Goal: Find specific fact: Find specific fact

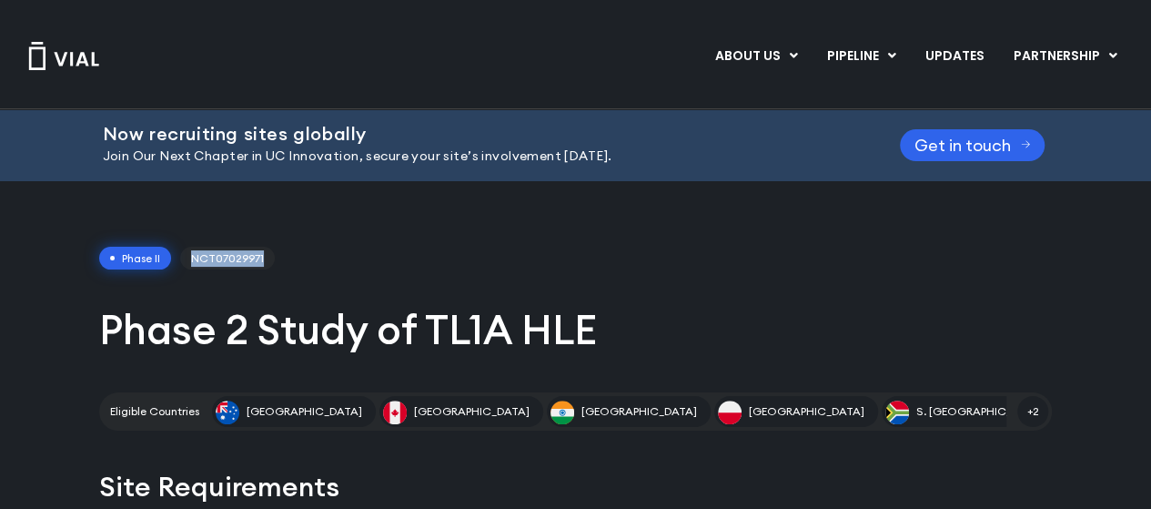
drag, startPoint x: 195, startPoint y: 251, endPoint x: 268, endPoint y: 251, distance: 73.7
click at [268, 251] on span "NCT07029971" at bounding box center [227, 259] width 95 height 24
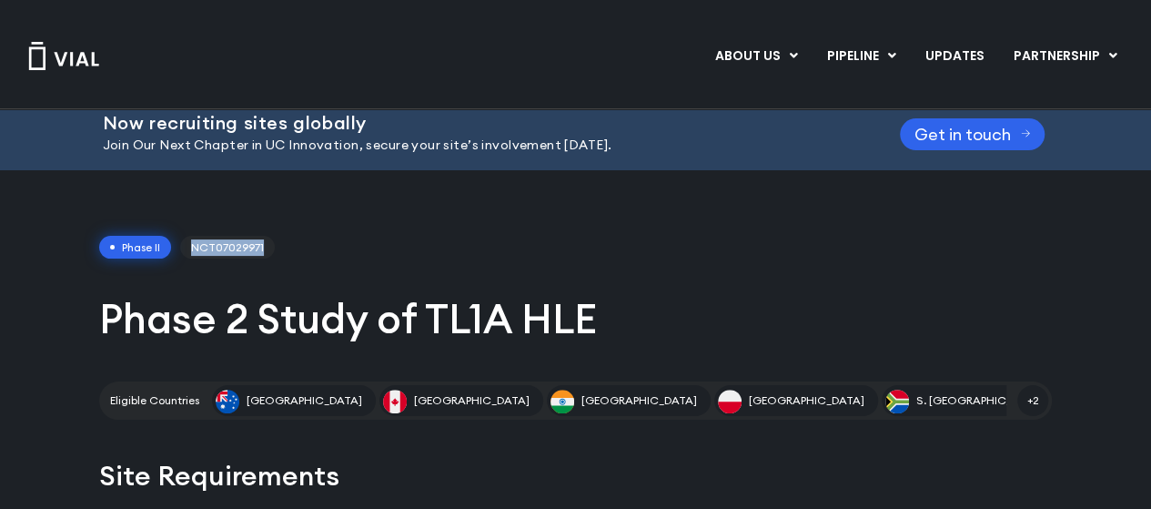
scroll to position [9, 0]
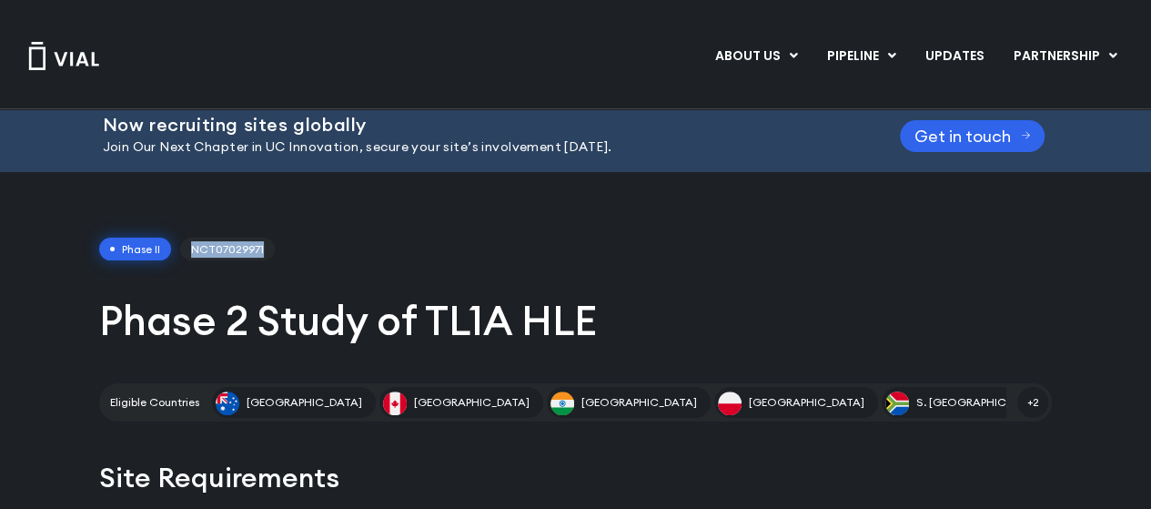
click at [343, 256] on div "Phase II NCT07029971" at bounding box center [575, 249] width 952 height 24
drag, startPoint x: 189, startPoint y: 245, endPoint x: 258, endPoint y: 244, distance: 69.1
click at [258, 244] on span "NCT07029971" at bounding box center [227, 249] width 95 height 24
click at [320, 239] on div "Phase II NCT07029971" at bounding box center [575, 249] width 952 height 24
drag, startPoint x: 190, startPoint y: 245, endPoint x: 265, endPoint y: 245, distance: 74.6
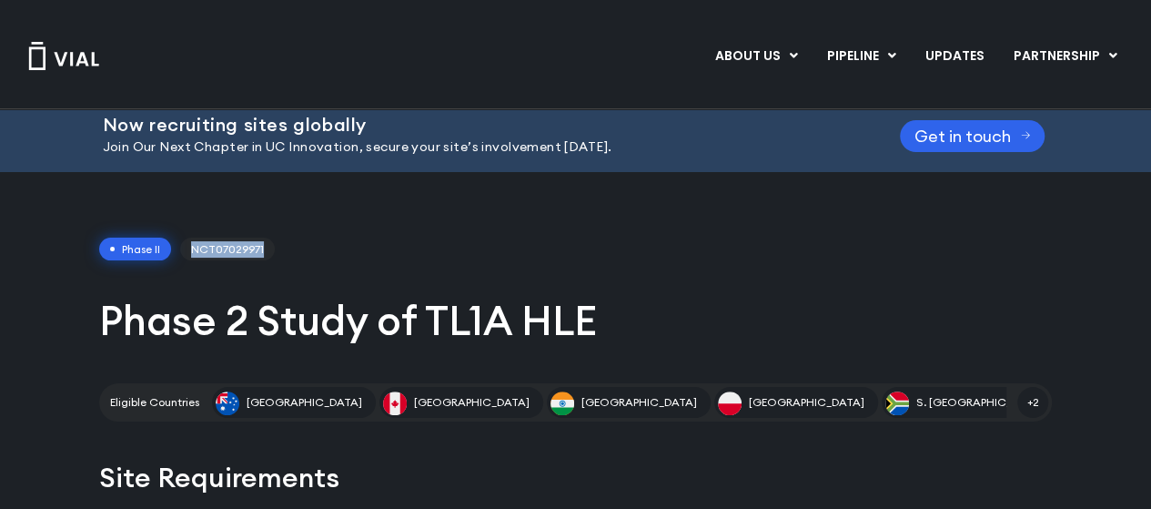
click at [265, 245] on span "NCT07029971" at bounding box center [227, 249] width 95 height 24
copy span "NCT07029971"
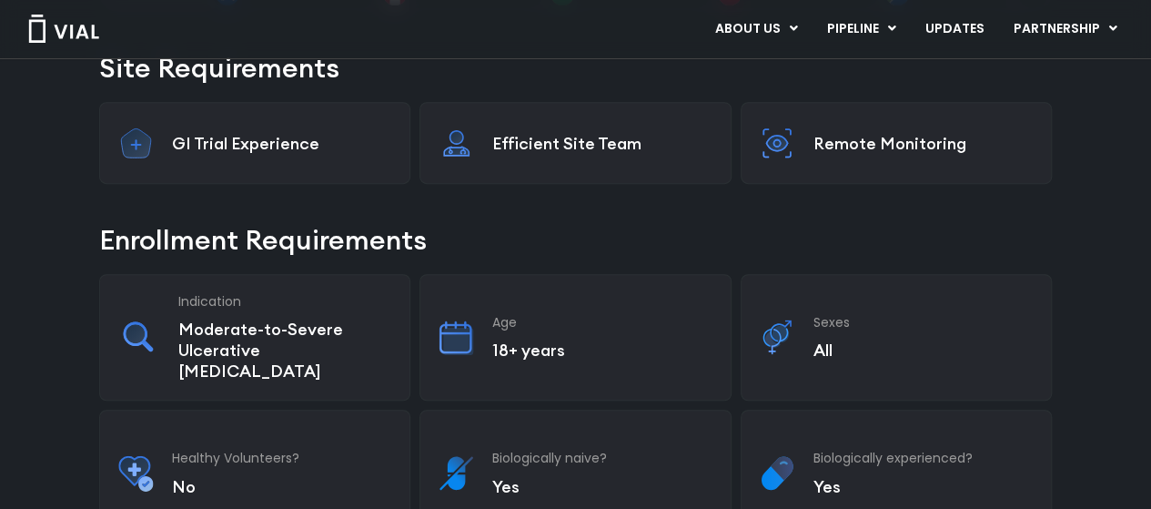
scroll to position [0, 0]
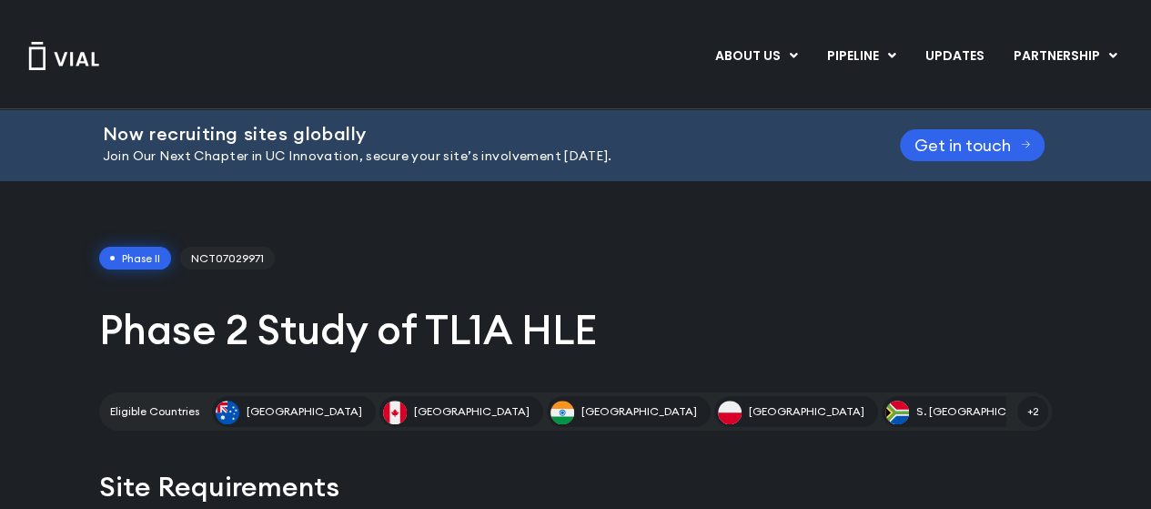
click at [697, 507] on div "Site Requirements" at bounding box center [575, 494] width 952 height 54
